Goal: Transaction & Acquisition: Purchase product/service

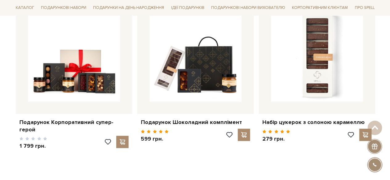
scroll to position [277, 0]
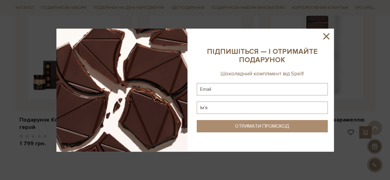
click at [323, 38] on icon at bounding box center [326, 36] width 6 height 6
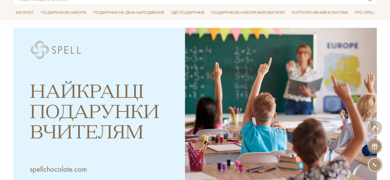
scroll to position [31, 0]
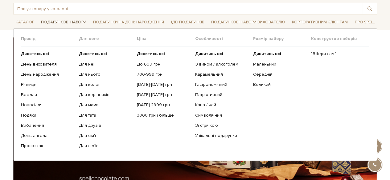
click at [71, 22] on link "Подарункові набори" at bounding box center [64, 23] width 50 height 10
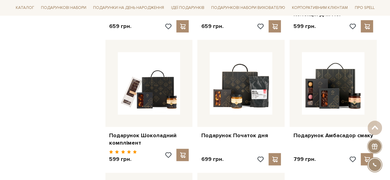
scroll to position [708, 0]
